Goal: Book appointment/travel/reservation

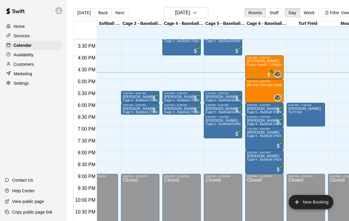
scroll to position [0, 59]
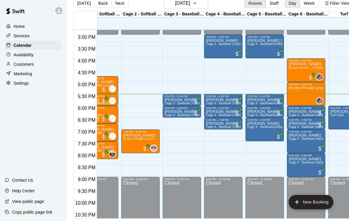
click at [108, 6] on button "Back" at bounding box center [102, 3] width 17 height 9
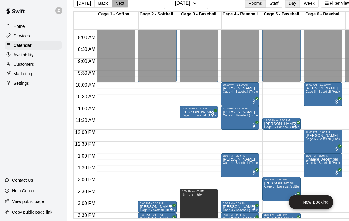
click at [116, 7] on button "Next" at bounding box center [120, 3] width 17 height 9
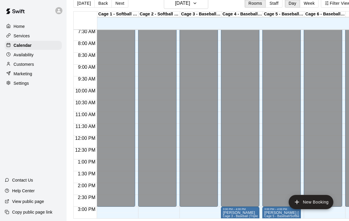
click at [116, 4] on button "Next" at bounding box center [120, 3] width 17 height 9
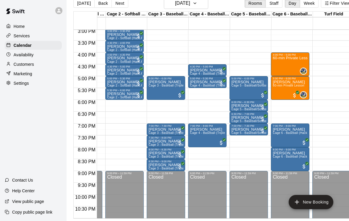
click at [121, 4] on button "Next" at bounding box center [120, 3] width 17 height 9
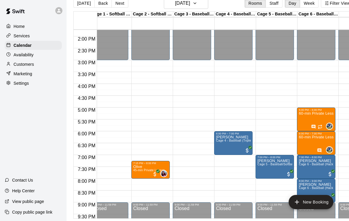
click at [84, 5] on button "[DATE]" at bounding box center [83, 3] width 21 height 9
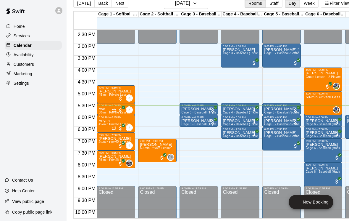
scroll to position [341, 0]
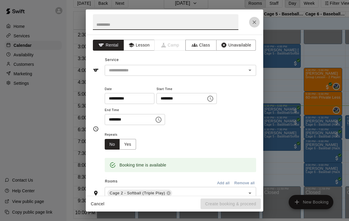
click at [255, 18] on button "Close" at bounding box center [254, 22] width 11 height 11
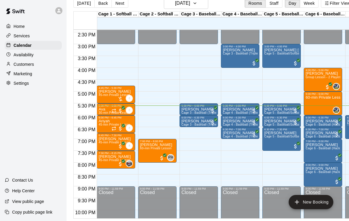
click at [240, 111] on span "Cage 4 - Baseball (Triple play)" at bounding box center [244, 112] width 43 height 3
click at [229, 123] on img "edit" at bounding box center [229, 122] width 7 height 7
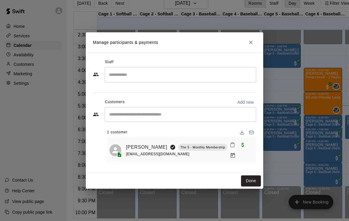
click at [145, 143] on link "Jett Baham" at bounding box center [146, 147] width 41 height 8
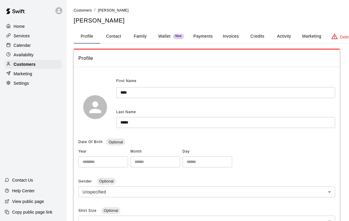
click at [139, 38] on button "Family" at bounding box center [140, 36] width 27 height 14
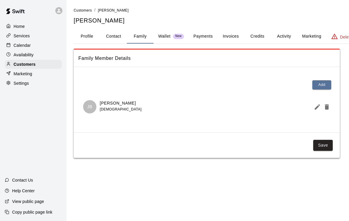
click at [160, 29] on button "Wallet New" at bounding box center [171, 36] width 35 height 14
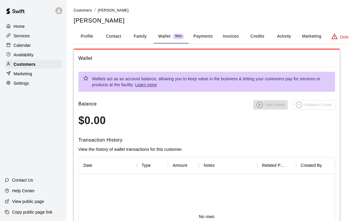
click at [125, 30] on button "Contact" at bounding box center [113, 36] width 27 height 14
select select "**"
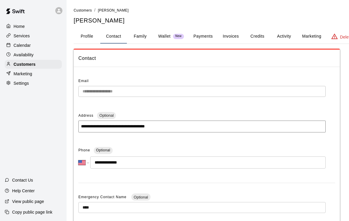
click at [137, 33] on button "Family" at bounding box center [140, 36] width 27 height 14
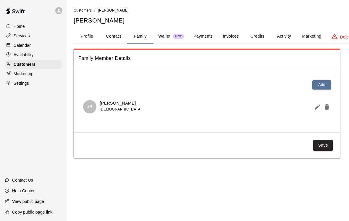
click at [16, 43] on p "Calendar" at bounding box center [22, 45] width 17 height 6
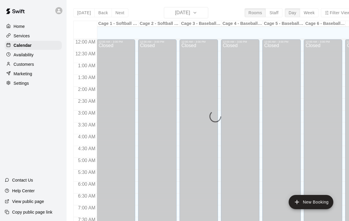
scroll to position [354, 0]
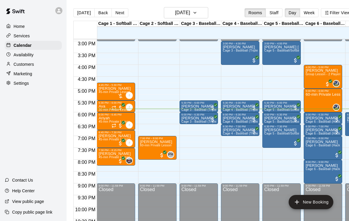
click at [232, 109] on span "Cage 4 - Baseball (Triple play)" at bounding box center [244, 109] width 43 height 3
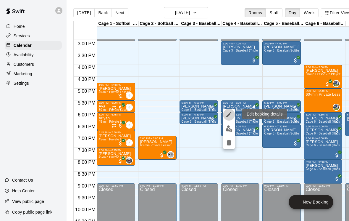
click at [228, 114] on icon "edit" at bounding box center [229, 114] width 7 height 7
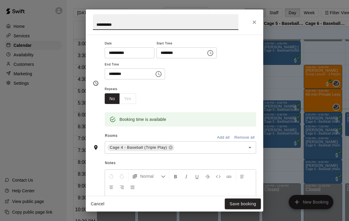
scroll to position [45, 0]
click at [249, 150] on button "Open" at bounding box center [250, 148] width 8 height 8
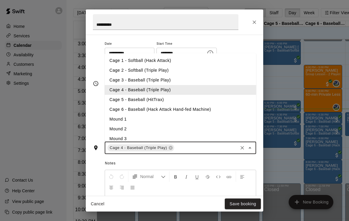
scroll to position [0, 12]
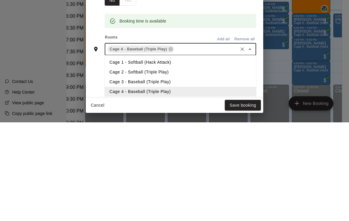
click at [135, 166] on li "Cage 2 - Softball (Triple Play)" at bounding box center [181, 171] width 152 height 10
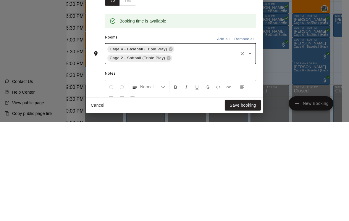
click at [170, 146] on icon at bounding box center [171, 148] width 4 height 4
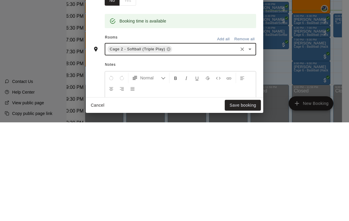
scroll to position [19, 12]
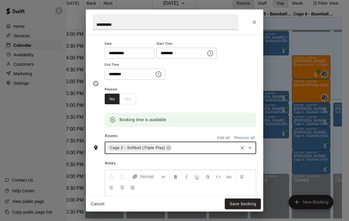
click at [243, 199] on button "Save booking" at bounding box center [243, 203] width 36 height 11
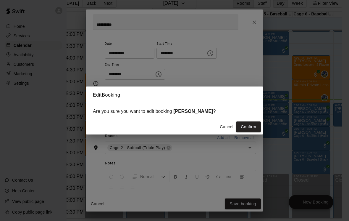
click at [242, 127] on button "Confirm" at bounding box center [248, 126] width 25 height 11
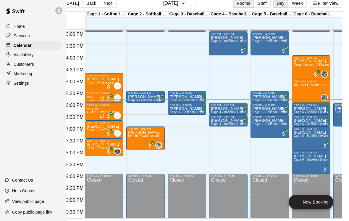
click at [226, 114] on div at bounding box center [228, 114] width 35 height 0
click at [216, 112] on icon "edit" at bounding box center [217, 109] width 7 height 7
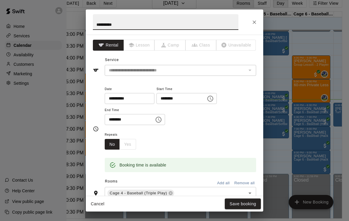
click at [248, 71] on div "The service of an existing booking cannot be changed" at bounding box center [250, 70] width 8 height 8
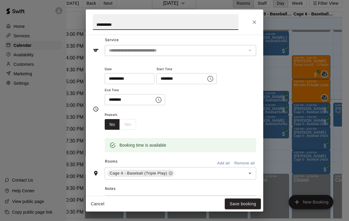
click at [247, 174] on icon "Open" at bounding box center [250, 173] width 7 height 7
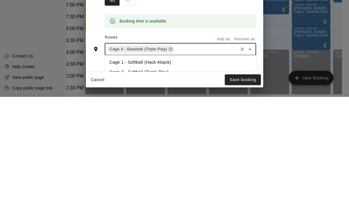
click at [150, 182] on li "Cage 1 - Softball (Hack Attack)" at bounding box center [181, 187] width 152 height 10
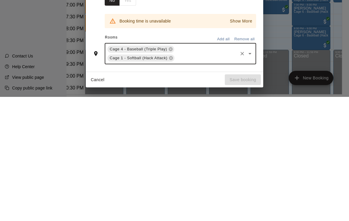
click at [163, 179] on span "Cage 1 - Softball (Hack Attack)" at bounding box center [138, 182] width 62 height 6
click at [171, 180] on icon at bounding box center [171, 182] width 5 height 5
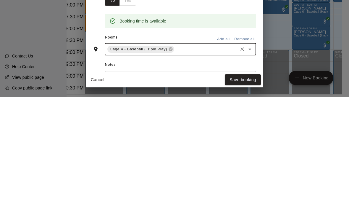
click at [248, 170] on icon "Open" at bounding box center [250, 173] width 7 height 7
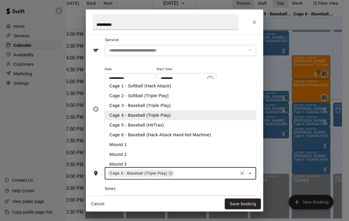
click at [144, 93] on li "Cage 2 - Softball (Triple Play)" at bounding box center [181, 96] width 152 height 10
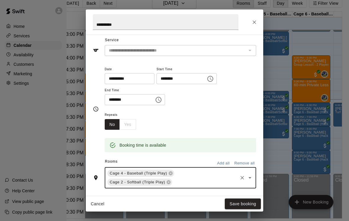
click at [170, 171] on icon at bounding box center [171, 173] width 4 height 4
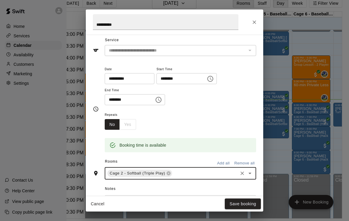
click at [245, 204] on button "Save booking" at bounding box center [243, 203] width 36 height 11
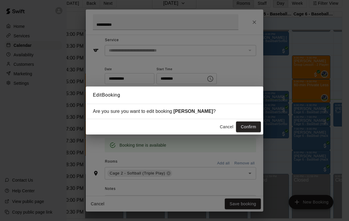
click at [249, 131] on button "Confirm" at bounding box center [248, 126] width 25 height 11
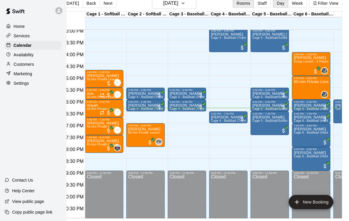
scroll to position [357, 0]
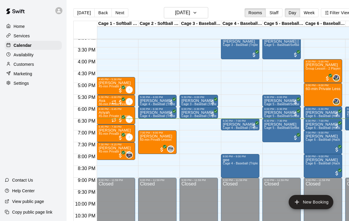
scroll to position [359, 0]
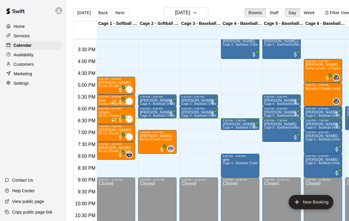
click at [123, 153] on icon "All customers have paid" at bounding box center [124, 152] width 4 height 4
click at [128, 158] on icon "edit" at bounding box center [127, 156] width 5 height 5
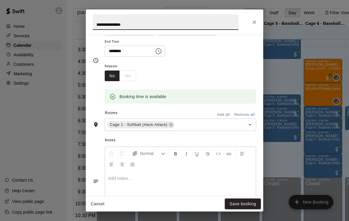
scroll to position [71, 0]
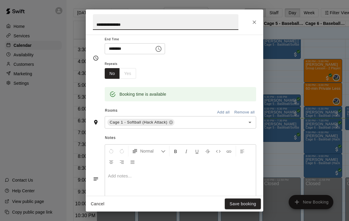
click at [250, 125] on button "Open" at bounding box center [250, 122] width 8 height 8
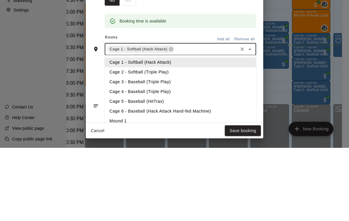
scroll to position [19, 12]
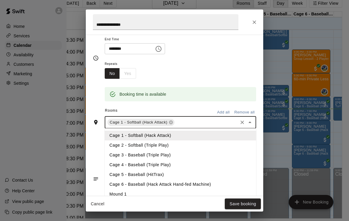
click at [202, 158] on li "Cage 3 - Baseball (Triple Play)" at bounding box center [181, 155] width 152 height 10
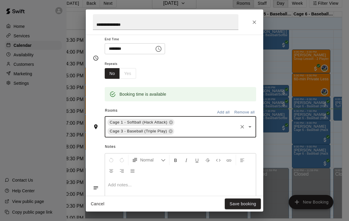
click at [171, 121] on icon at bounding box center [171, 123] width 4 height 4
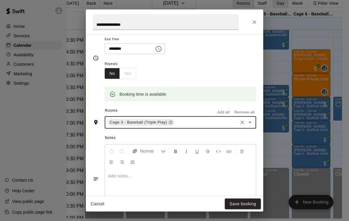
click at [231, 201] on button "Save booking" at bounding box center [243, 203] width 36 height 11
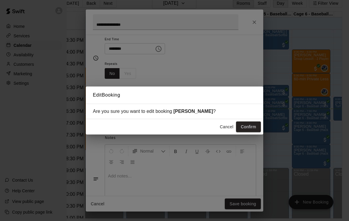
click at [251, 129] on button "Confirm" at bounding box center [248, 126] width 25 height 11
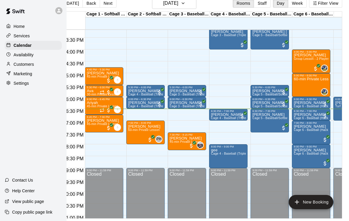
click at [193, 143] on span "All customers have paid" at bounding box center [192, 146] width 6 height 6
click at [194, 140] on icon "edit" at bounding box center [194, 139] width 5 height 5
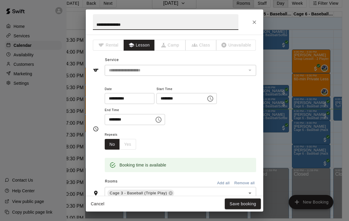
click at [208, 99] on icon "Choose time, selected time is 7:30 PM" at bounding box center [211, 99] width 6 height 6
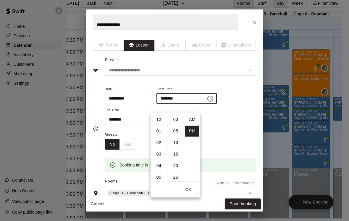
scroll to position [11, 0]
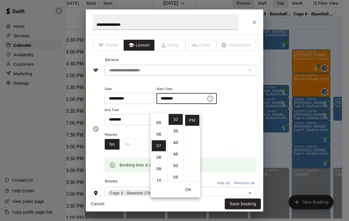
click at [160, 129] on li "06" at bounding box center [159, 134] width 14 height 11
type input "********"
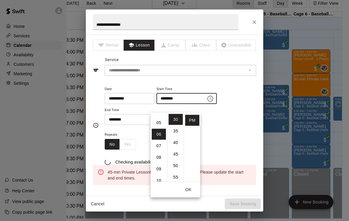
scroll to position [69, 0]
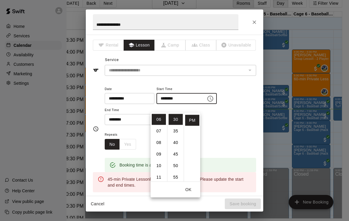
click at [188, 184] on button "OK" at bounding box center [188, 189] width 19 height 11
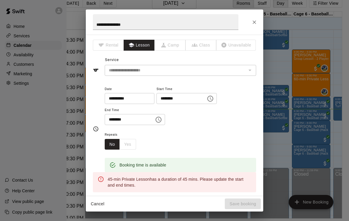
click at [156, 121] on icon "Choose time, selected time is 8:15 PM" at bounding box center [159, 120] width 6 height 6
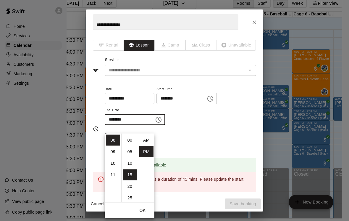
scroll to position [11, 0]
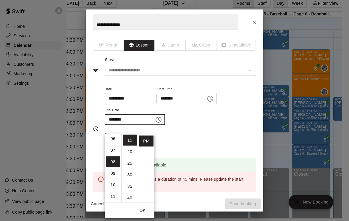
click at [114, 145] on li "07" at bounding box center [113, 150] width 14 height 11
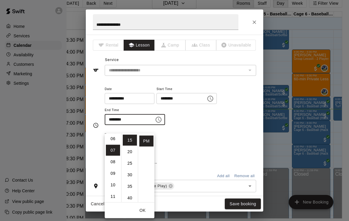
type input "********"
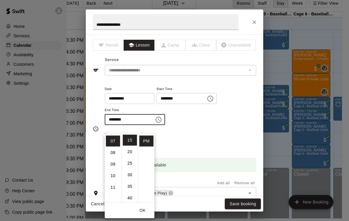
scroll to position [81, 0]
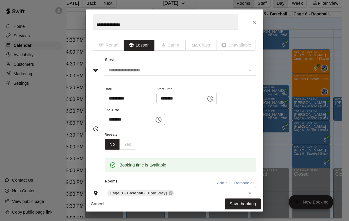
click at [189, 134] on div "Repeats No Yes" at bounding box center [181, 140] width 152 height 19
click at [236, 204] on button "Save booking" at bounding box center [243, 203] width 36 height 11
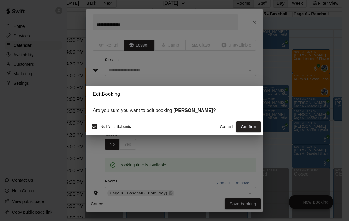
click at [247, 127] on button "Confirm" at bounding box center [248, 126] width 25 height 11
